Goal: Transaction & Acquisition: Purchase product/service

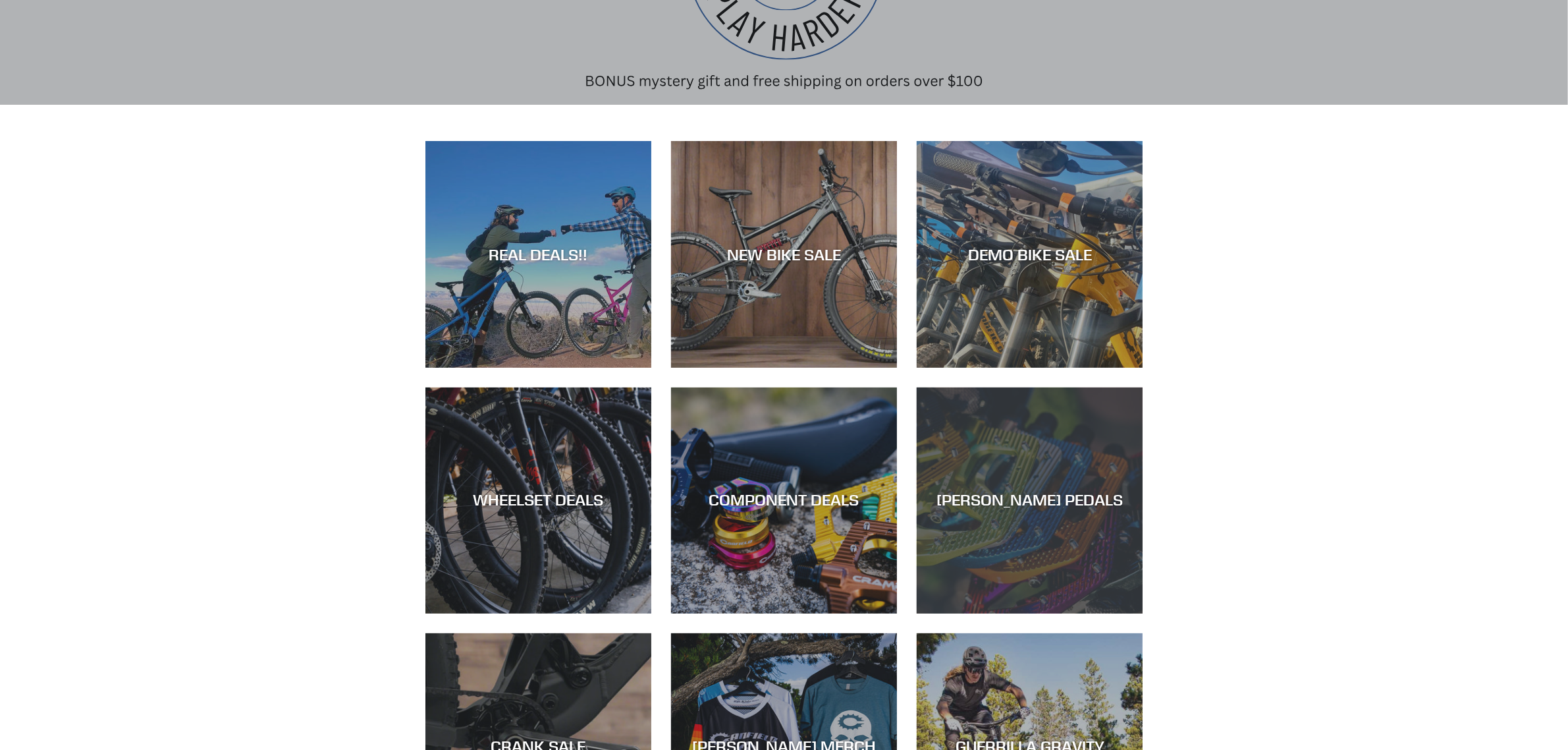
scroll to position [164, 0]
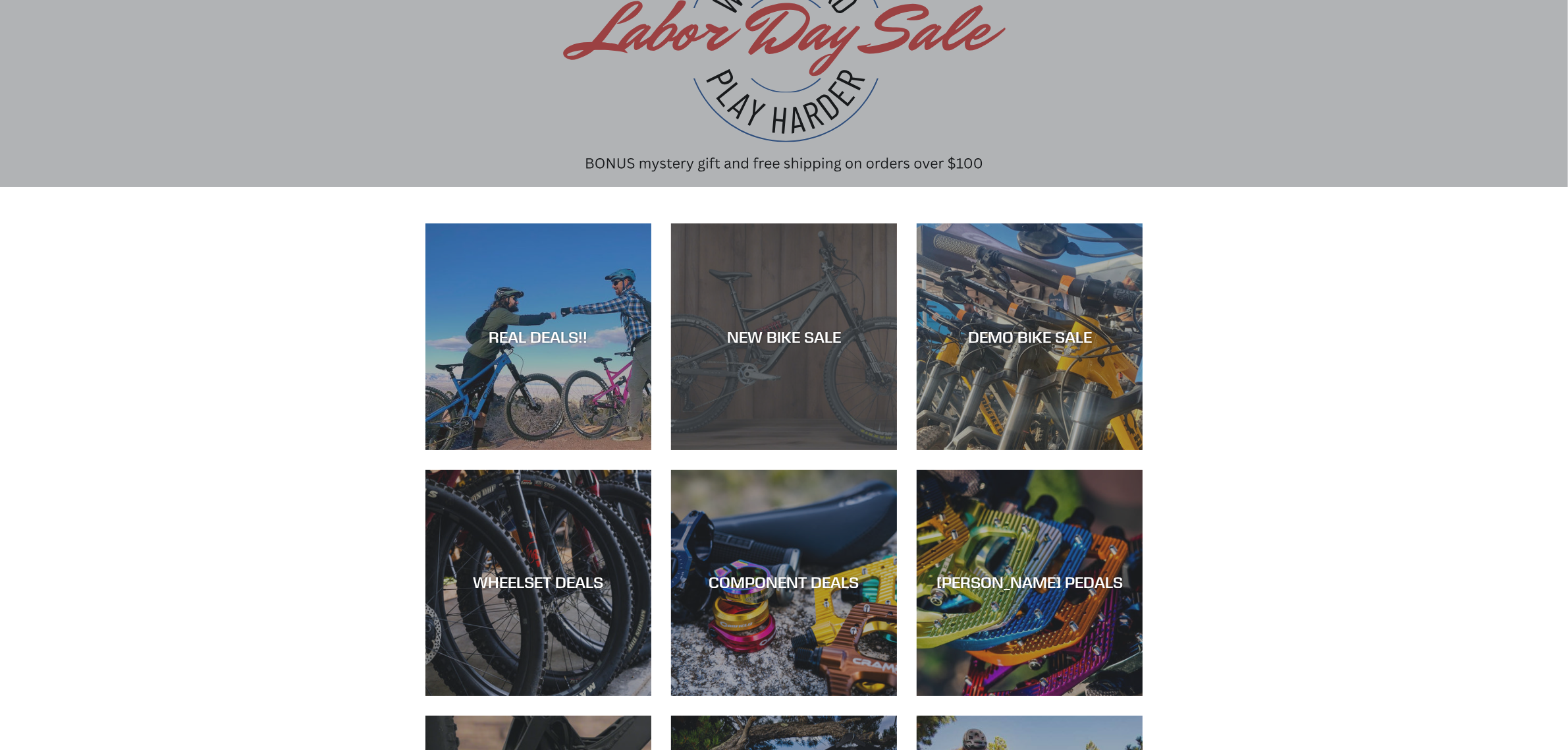
click at [804, 450] on div "NEW BIKE SALE" at bounding box center [784, 450] width 226 height 0
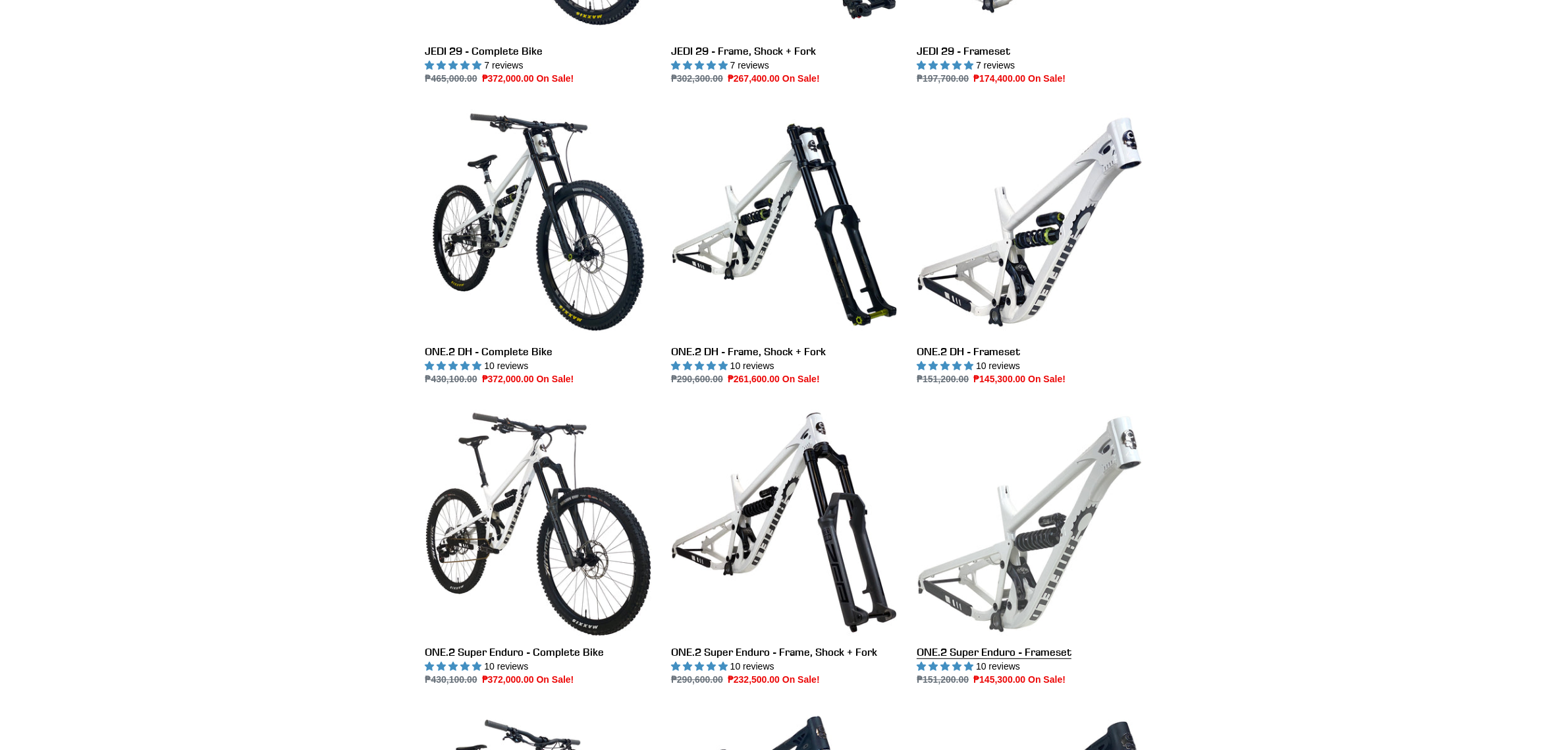
click at [1030, 469] on link "ONE.2 Super Enduro - Frameset" at bounding box center [1030, 548] width 226 height 278
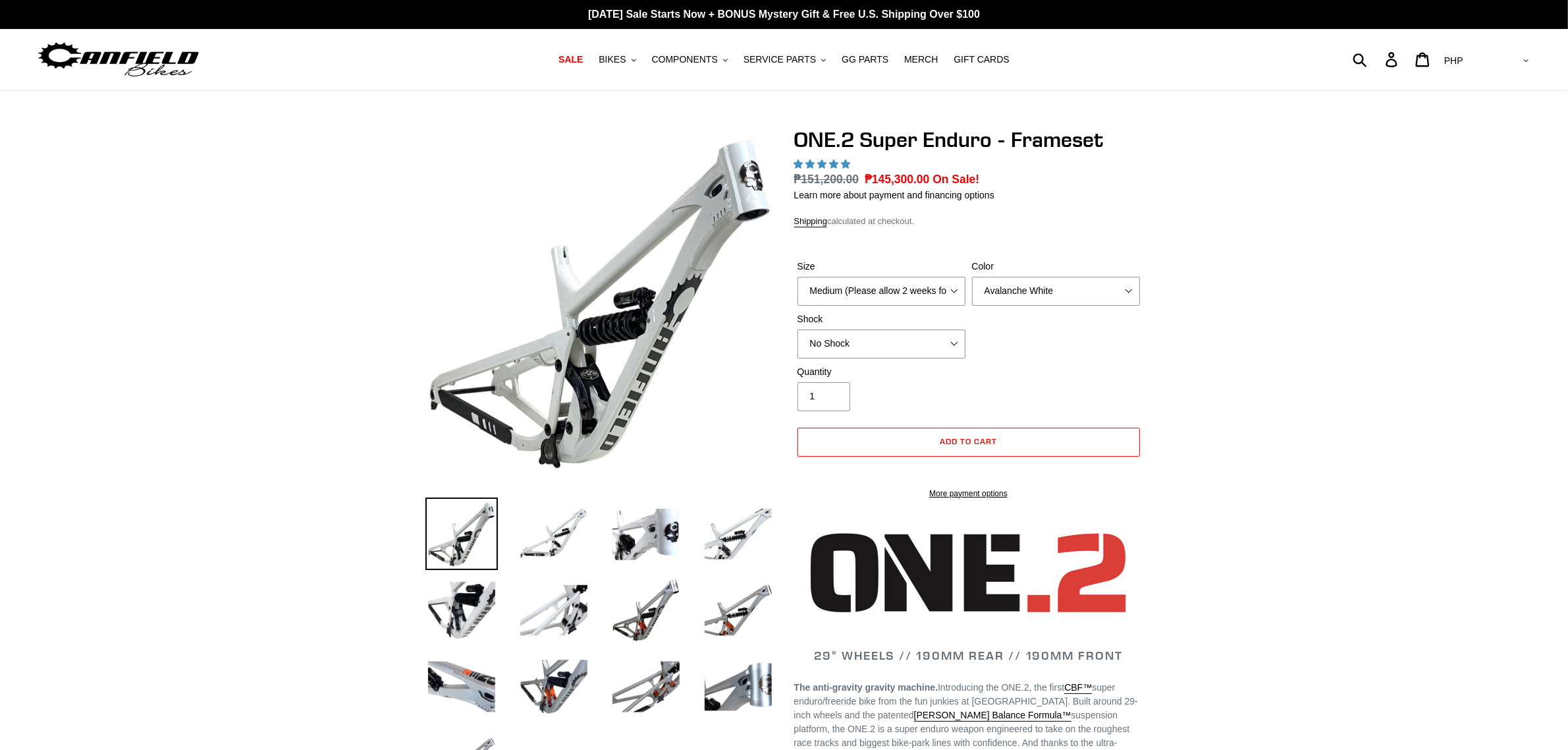
select select "highest-rating"
select select "USD"
click at [1492, 49] on select "AED AFN ALL AMD ANG AUD AWG AZN BAM BBD BDT BGN BIF BND BOB BSD BWP BZD CAD CDF…" at bounding box center [1485, 61] width 93 height 24
select select "highest-rating"
